Goal: Transaction & Acquisition: Purchase product/service

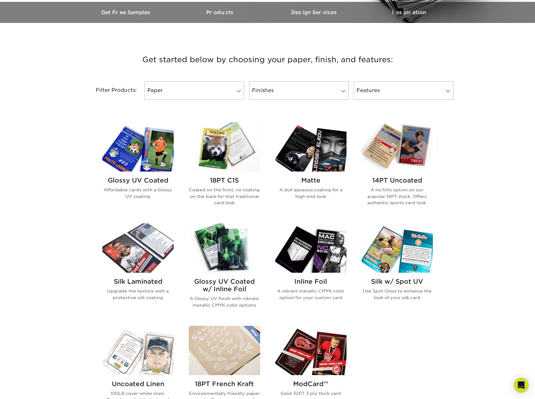
scroll to position [220, 0]
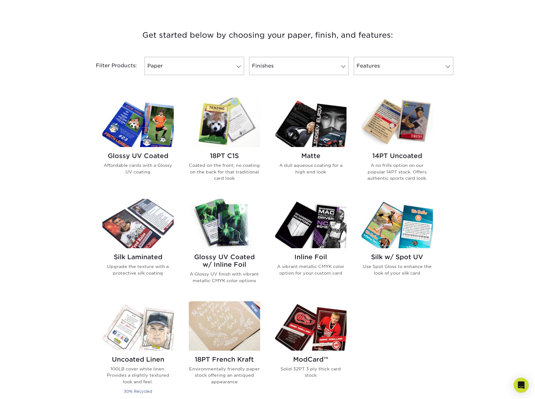
click at [132, 157] on h2 "Glossy UV Coated" at bounding box center [137, 156] width 71 height 8
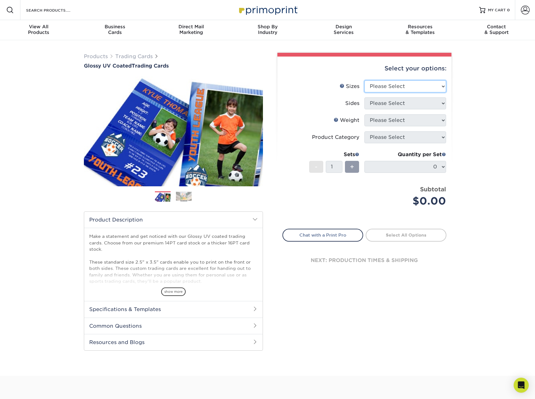
click at [401, 87] on select "Please Select 2.5" x 3.5"" at bounding box center [406, 86] width 82 height 12
select select "2.50x3.50"
click at [365, 80] on select "Please Select 2.5" x 3.5"" at bounding box center [406, 86] width 82 height 12
click at [381, 106] on select "Please Select Print Both Sides Print Front Only" at bounding box center [406, 103] width 82 height 12
select select "13abbda7-1d64-4f25-8bb2-c179b224825d"
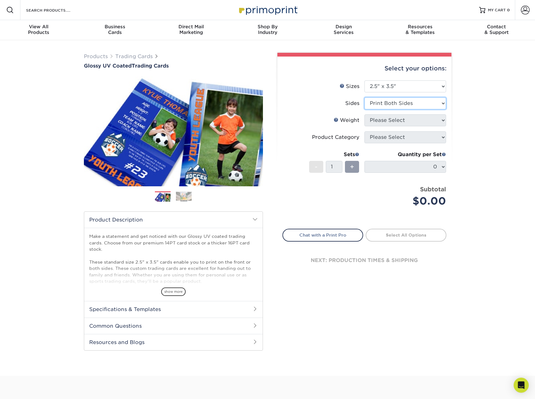
click at [365, 97] on select "Please Select Print Both Sides Print Front Only" at bounding box center [406, 103] width 82 height 12
click at [377, 121] on select "Please Select 16PT 14PT 18PT C1S" at bounding box center [406, 120] width 82 height 12
select select "18PTC1S"
click at [365, 114] on select "Please Select 16PT 14PT 18PT C1S" at bounding box center [406, 120] width 82 height 12
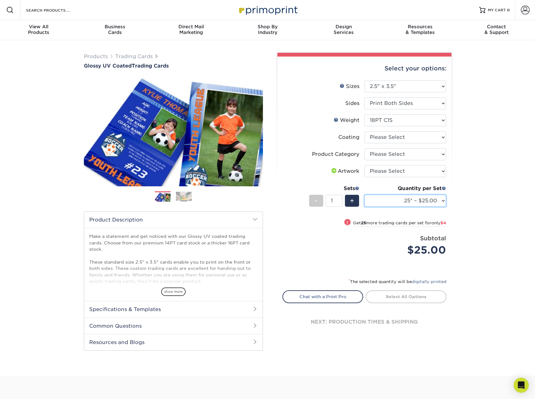
click at [387, 202] on select "25* – $25.00 50* – $29.00 75* – $37.00 100* – $41.00 250* – $48.00 500 – $58.00…" at bounding box center [406, 201] width 82 height 12
select select "1000 – $78.00"
click at [365, 195] on select "25* – $25.00 50* – $29.00 75* – $37.00 100* – $41.00 250* – $48.00 500 – $58.00…" at bounding box center [406, 201] width 82 height 12
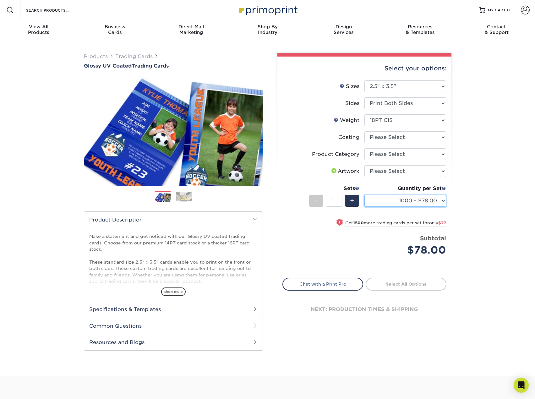
click at [388, 200] on select "25* – $25.00 50* – $29.00 75* – $37.00 100* – $41.00 250* – $48.00 500 – $58.00…" at bounding box center [406, 201] width 82 height 12
click at [365, 195] on select "25* – $25.00 50* – $29.00 75* – $37.00 100* – $41.00 250* – $48.00 500 – $58.00…" at bounding box center [406, 201] width 82 height 12
click at [376, 157] on select "Please Select Trading Cards" at bounding box center [406, 154] width 82 height 12
select select "c2f9bce9-36c2-409d-b101-c29d9d031e18"
click at [365, 148] on select "Please Select Trading Cards" at bounding box center [406, 154] width 82 height 12
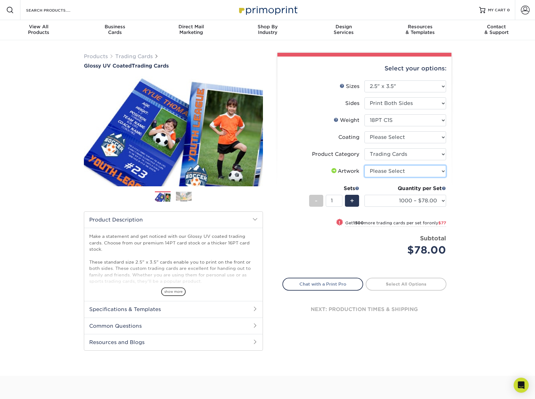
click at [376, 172] on select "Please Select I will upload files I need a design - $100" at bounding box center [406, 171] width 82 height 12
select select "upload"
click at [365, 165] on select "Please Select I will upload files I need a design - $100" at bounding box center [406, 171] width 82 height 12
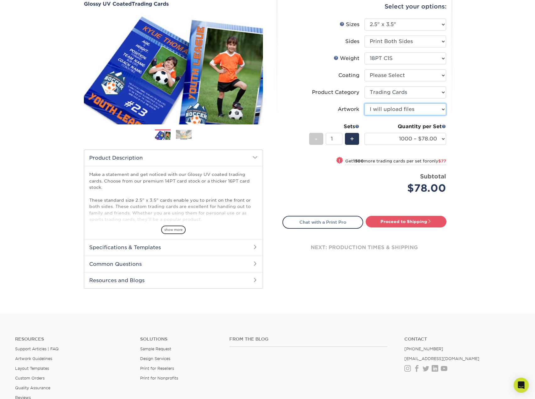
scroll to position [63, 0]
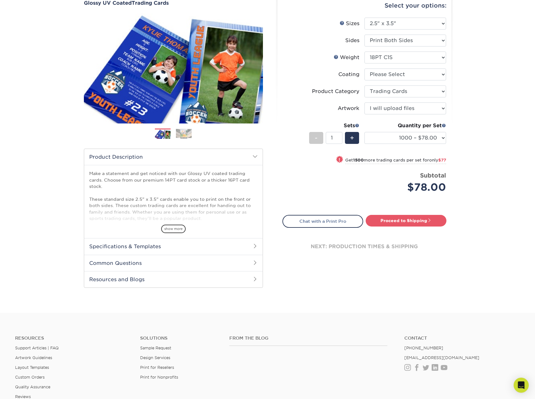
click at [141, 247] on h2 "Specifications & Templates" at bounding box center [173, 246] width 179 height 16
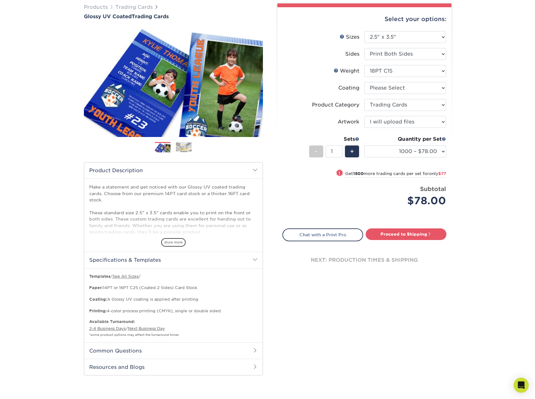
scroll to position [31, 0]
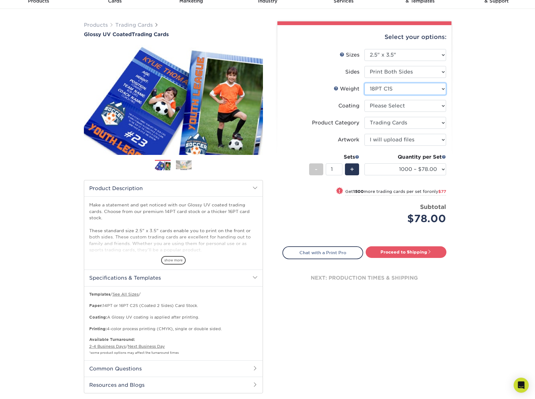
click at [389, 89] on select "Please Select 16PT 14PT 18PT C1S" at bounding box center [406, 89] width 82 height 12
select select "16PT"
click at [365, 83] on select "Please Select 16PT 14PT 18PT C1S" at bounding box center [406, 89] width 82 height 12
select select "-1"
select select
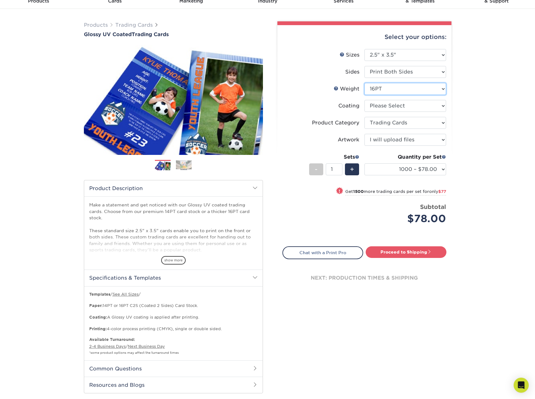
select select "-1"
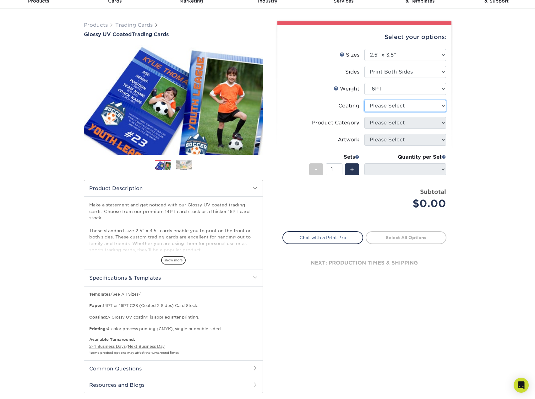
click at [395, 108] on select at bounding box center [406, 106] width 82 height 12
select select "1e8116af-acfc-44b1-83dc-8181aa338834"
click at [365, 100] on select at bounding box center [406, 106] width 82 height 12
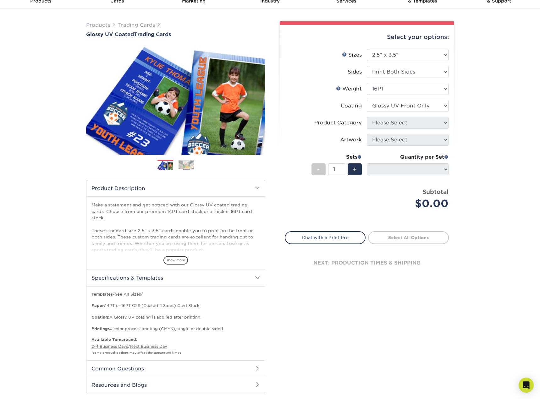
select select "-1"
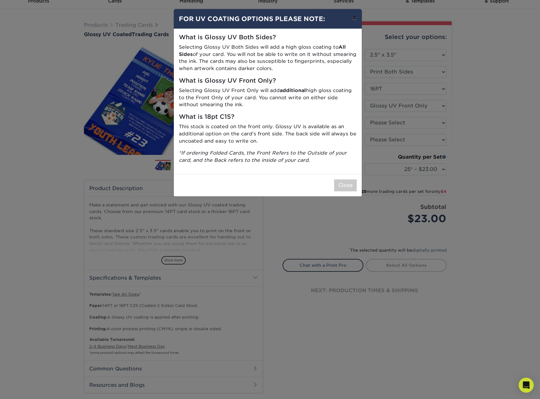
click at [355, 17] on button "×" at bounding box center [354, 18] width 14 height 18
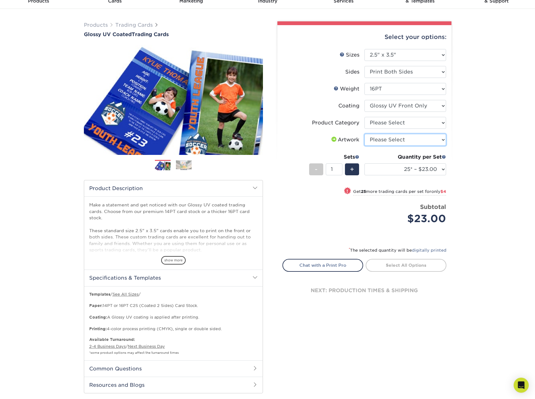
click at [388, 145] on select "Please Select I will upload files I need a design - $100" at bounding box center [406, 140] width 82 height 12
select select "upload"
click at [365, 134] on select "Please Select I will upload files I need a design - $100" at bounding box center [406, 140] width 82 height 12
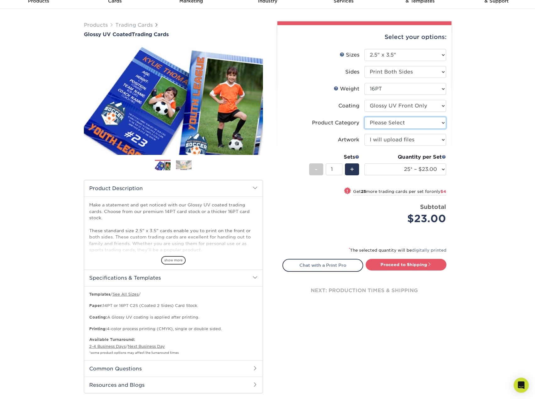
click at [383, 123] on select "Please Select Trading Cards" at bounding box center [406, 123] width 82 height 12
select select "c2f9bce9-36c2-409d-b101-c29d9d031e18"
click at [365, 117] on select "Please Select Trading Cards" at bounding box center [406, 123] width 82 height 12
click at [396, 168] on select "25* – $23.00 50* – $27.00 75* – $33.00 100* – $37.00 250* – $47.00 500 – $58.00…" at bounding box center [406, 169] width 82 height 12
select select "1000 – $71.00"
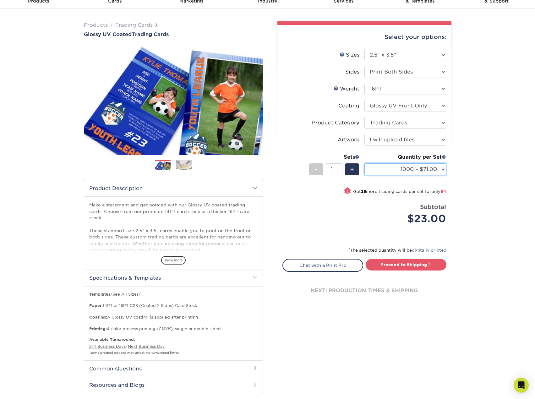
click at [365, 163] on select "25* – $23.00 50* – $27.00 75* – $33.00 100* – $37.00 250* – $47.00 500 – $58.00…" at bounding box center [406, 169] width 82 height 12
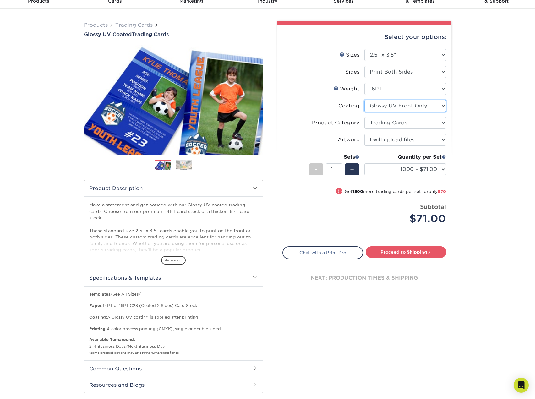
click at [388, 106] on select at bounding box center [406, 106] width 82 height 12
click at [391, 89] on select "Please Select 16PT 14PT 18PT C1S" at bounding box center [406, 89] width 82 height 12
select select "18PTC1S"
click at [365, 83] on select "Please Select 16PT 14PT 18PT C1S" at bounding box center [406, 89] width 82 height 12
select select "-1"
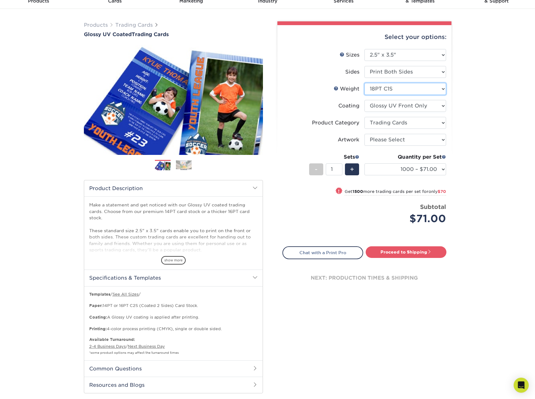
select select "-1"
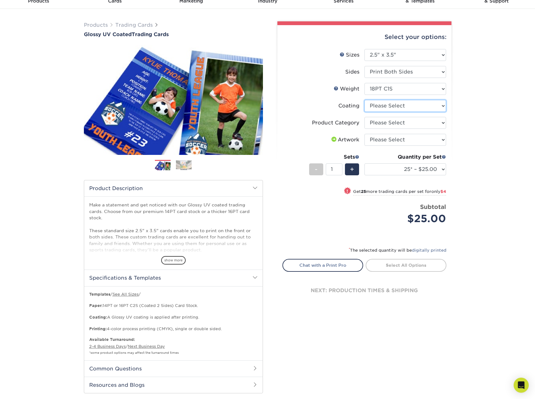
click at [408, 107] on select at bounding box center [406, 106] width 82 height 12
select select "1e8116af-acfc-44b1-83dc-8181aa338834"
click at [365, 100] on select at bounding box center [406, 106] width 82 height 12
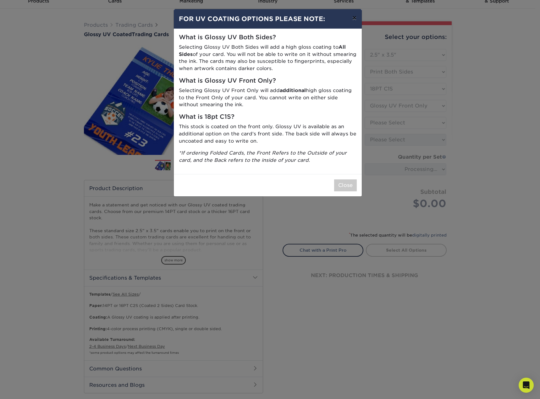
drag, startPoint x: 356, startPoint y: 25, endPoint x: 356, endPoint y: 21, distance: 3.5
click at [356, 25] on button "×" at bounding box center [354, 18] width 14 height 18
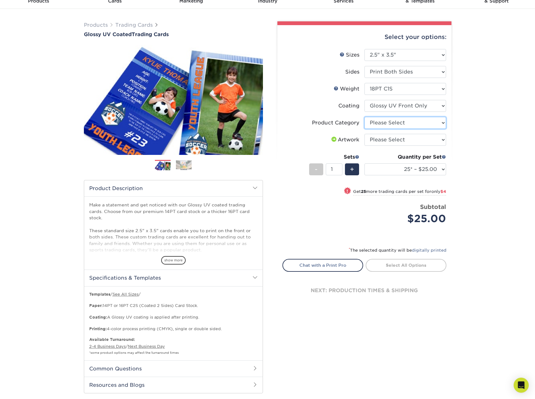
click at [388, 123] on select "Please Select Trading Cards" at bounding box center [406, 123] width 82 height 12
select select "c2f9bce9-36c2-409d-b101-c29d9d031e18"
click at [365, 117] on select "Please Select Trading Cards" at bounding box center [406, 123] width 82 height 12
click at [392, 140] on select "Please Select I will upload files I need a design - $100" at bounding box center [406, 140] width 82 height 12
select select "upload"
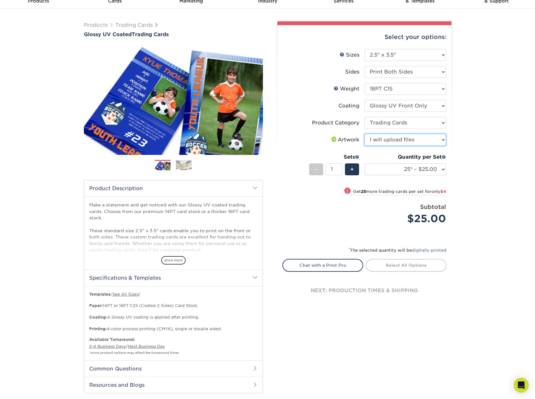
click at [365, 134] on select "Please Select I will upload files I need a design - $100" at bounding box center [406, 140] width 82 height 12
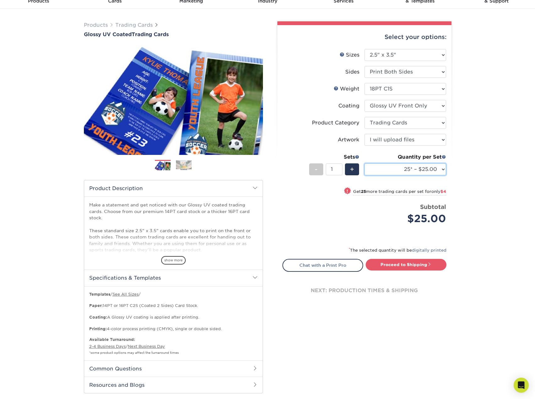
click at [391, 169] on select "25* – $25.00 50* – $29.00 75* – $37.00 100* – $41.00 250* – $48.00 500 – $58.00…" at bounding box center [406, 169] width 82 height 12
select select "1000 – $78.00"
click at [365, 163] on select "25* – $25.00 50* – $29.00 75* – $37.00 100* – $41.00 250* – $48.00 500 – $58.00…" at bounding box center [406, 169] width 82 height 12
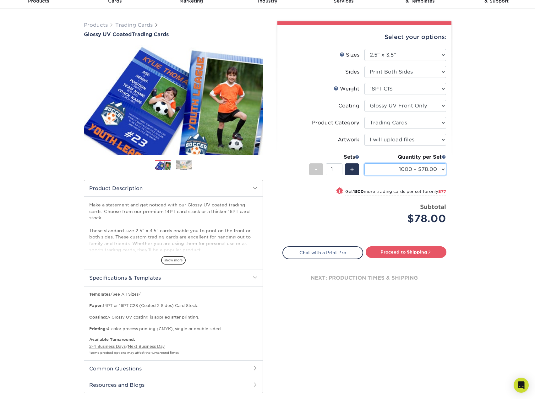
click at [391, 174] on select "25* – $25.00 50* – $29.00 75* – $37.00 100* – $41.00 250* – $48.00 500 – $58.00…" at bounding box center [406, 169] width 82 height 12
click at [365, 163] on select "25* – $25.00 50* – $29.00 75* – $37.00 100* – $41.00 250* – $48.00 500 – $58.00…" at bounding box center [406, 169] width 82 height 12
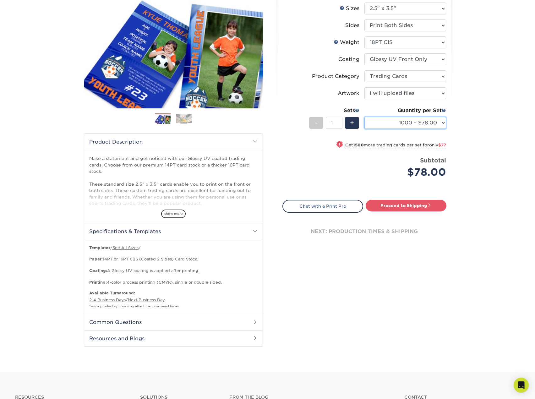
scroll to position [126, 0]
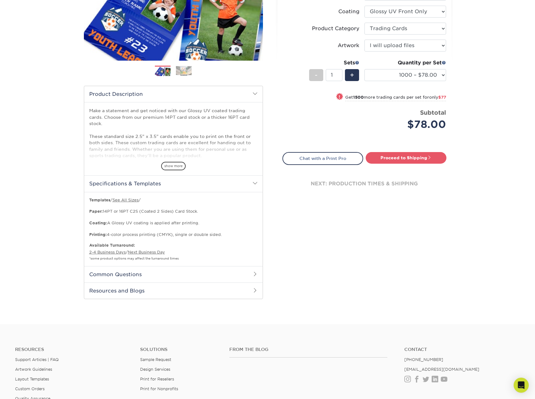
click at [137, 273] on h2 "Common Questions" at bounding box center [173, 274] width 179 height 16
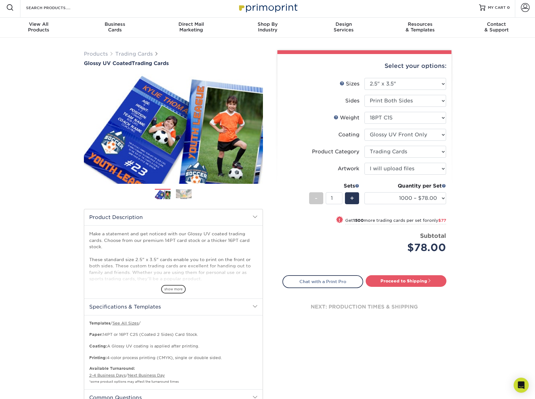
scroll to position [0, 0]
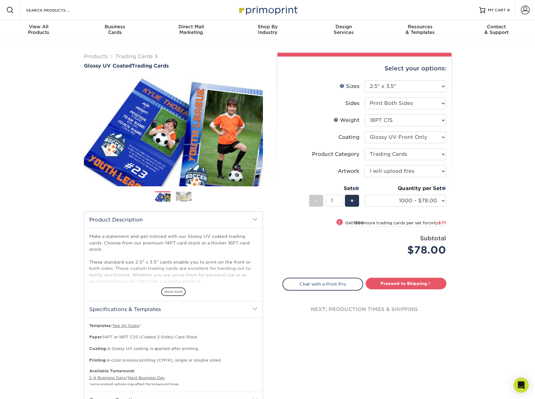
click at [182, 197] on img at bounding box center [184, 197] width 16 height 10
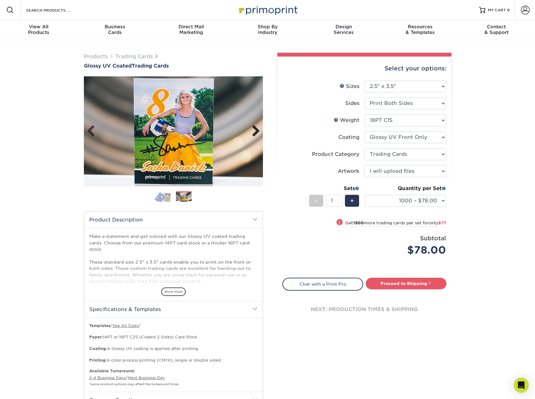
click at [254, 131] on link "Next" at bounding box center [253, 131] width 13 height 13
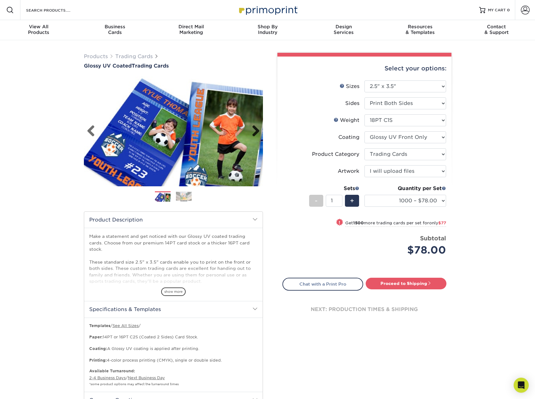
click at [253, 131] on link "Next" at bounding box center [253, 131] width 13 height 13
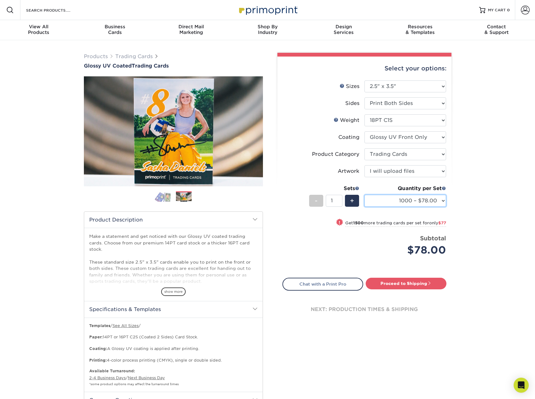
click at [436, 204] on select "25* – $25.00 50* – $29.00 75* – $37.00 100* – $41.00 250* – $48.00 500 – $58.00…" at bounding box center [406, 201] width 82 height 12
click at [365, 195] on select "25* – $25.00 50* – $29.00 75* – $37.00 100* – $41.00 250* – $48.00 500 – $58.00…" at bounding box center [406, 201] width 82 height 12
